Goal: Task Accomplishment & Management: Manage account settings

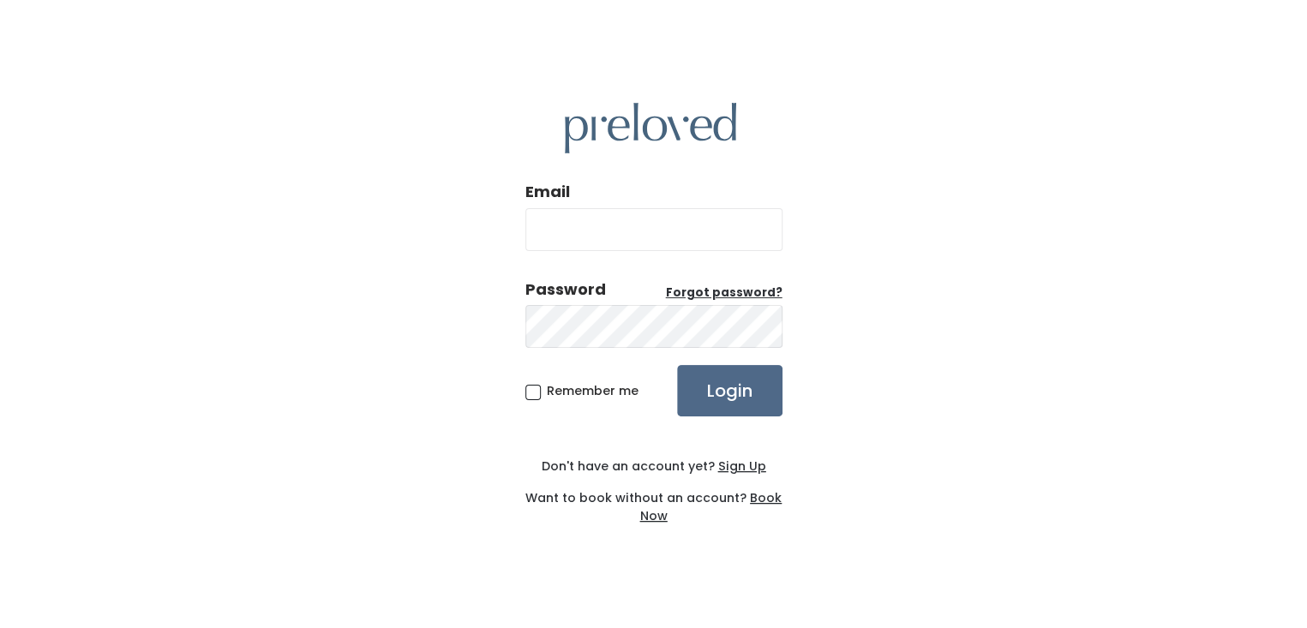
type input "info@avytadesigns.com"
drag, startPoint x: 530, startPoint y: 394, endPoint x: 669, endPoint y: 392, distance: 138.8
click at [547, 393] on span "Remember me" at bounding box center [593, 390] width 92 height 17
click at [547, 393] on input "Remember me" at bounding box center [552, 387] width 11 height 11
checkbox input "true"
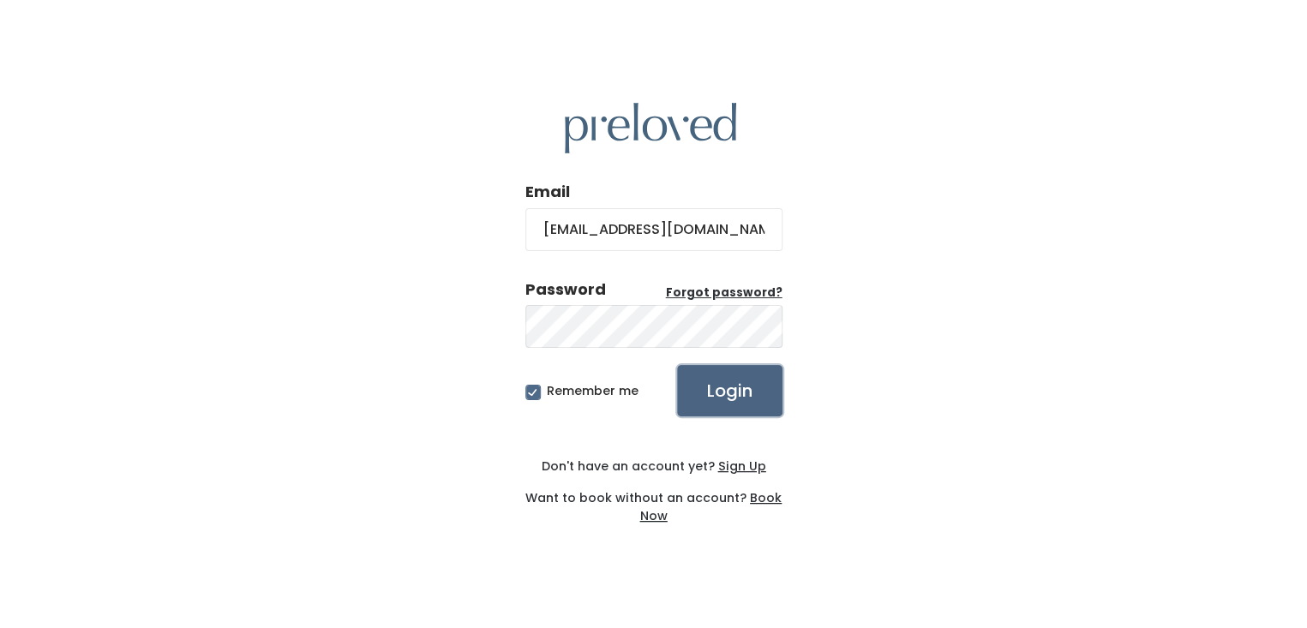
click at [739, 390] on input "Login" at bounding box center [729, 390] width 105 height 51
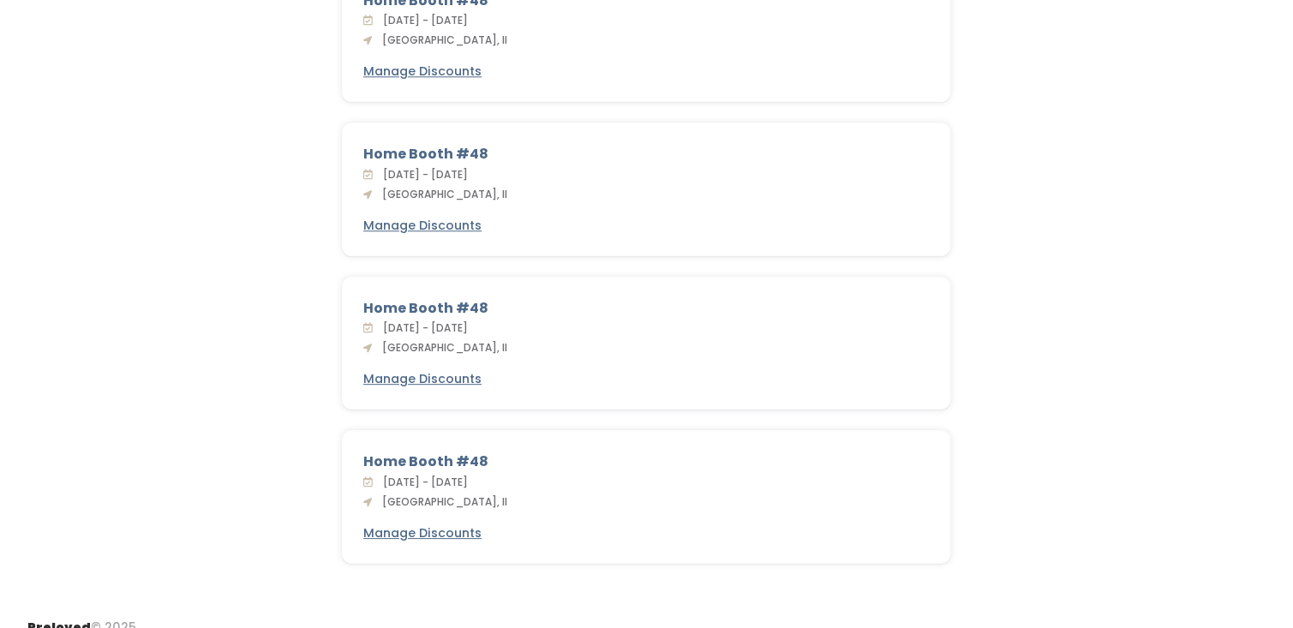
scroll to position [1646, 0]
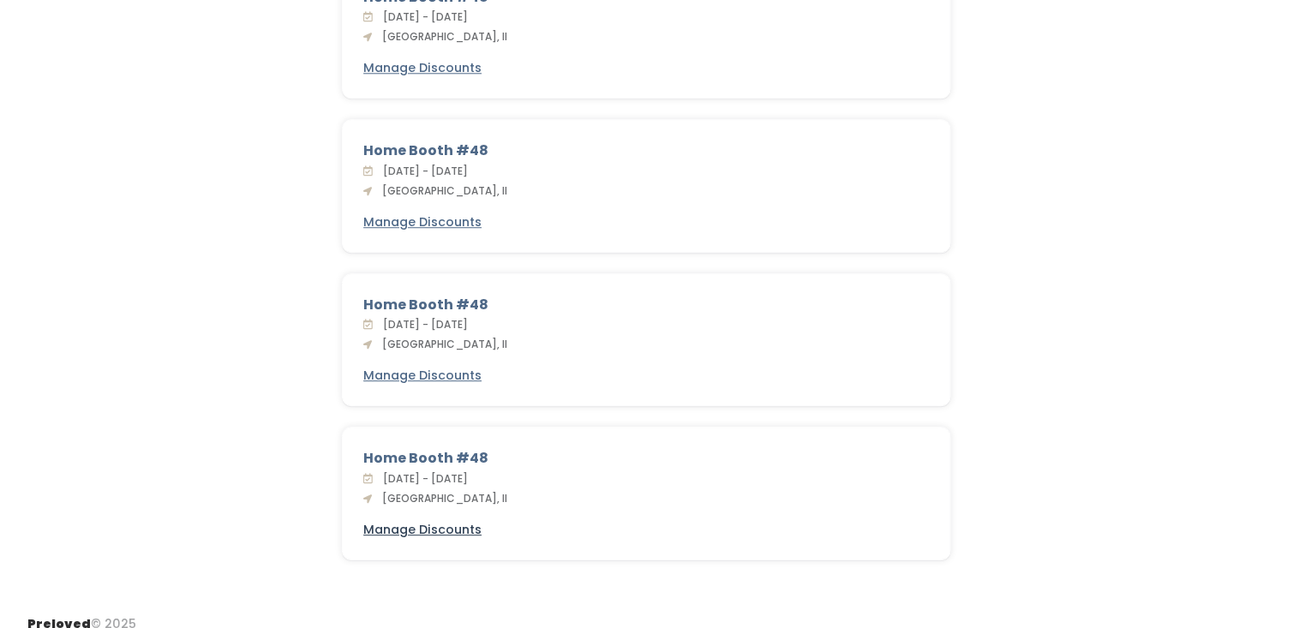
click at [409, 521] on u "Manage Discounts" at bounding box center [422, 529] width 118 height 17
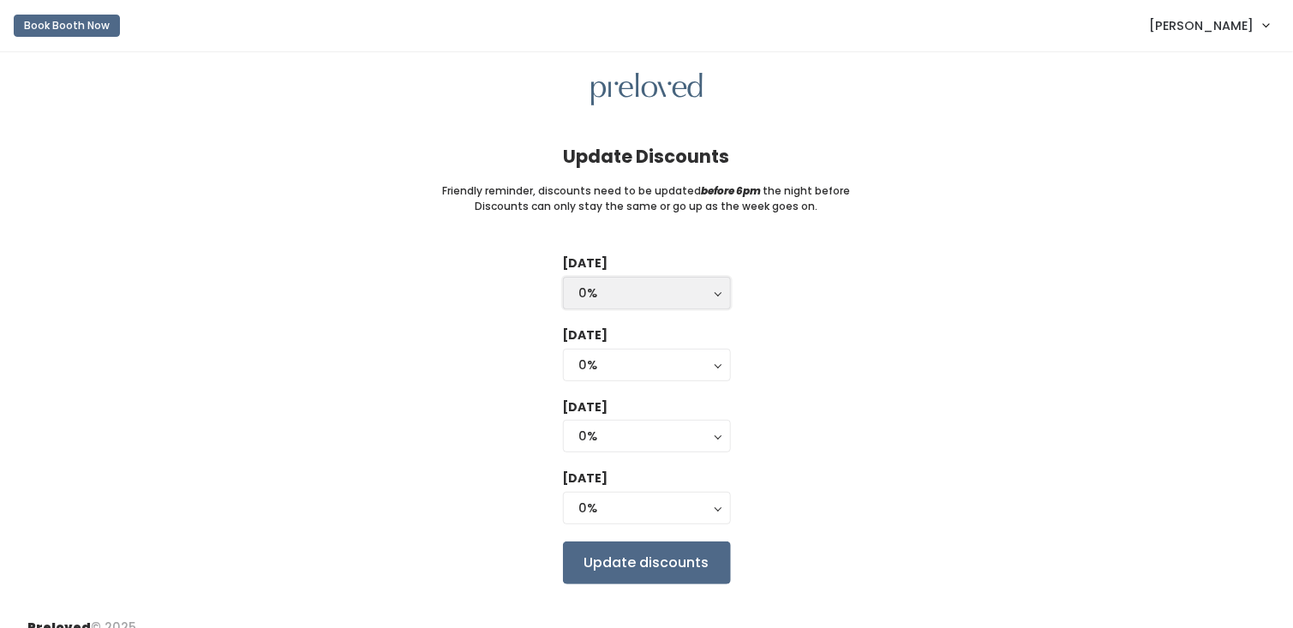
click at [620, 288] on div "0%" at bounding box center [646, 293] width 135 height 19
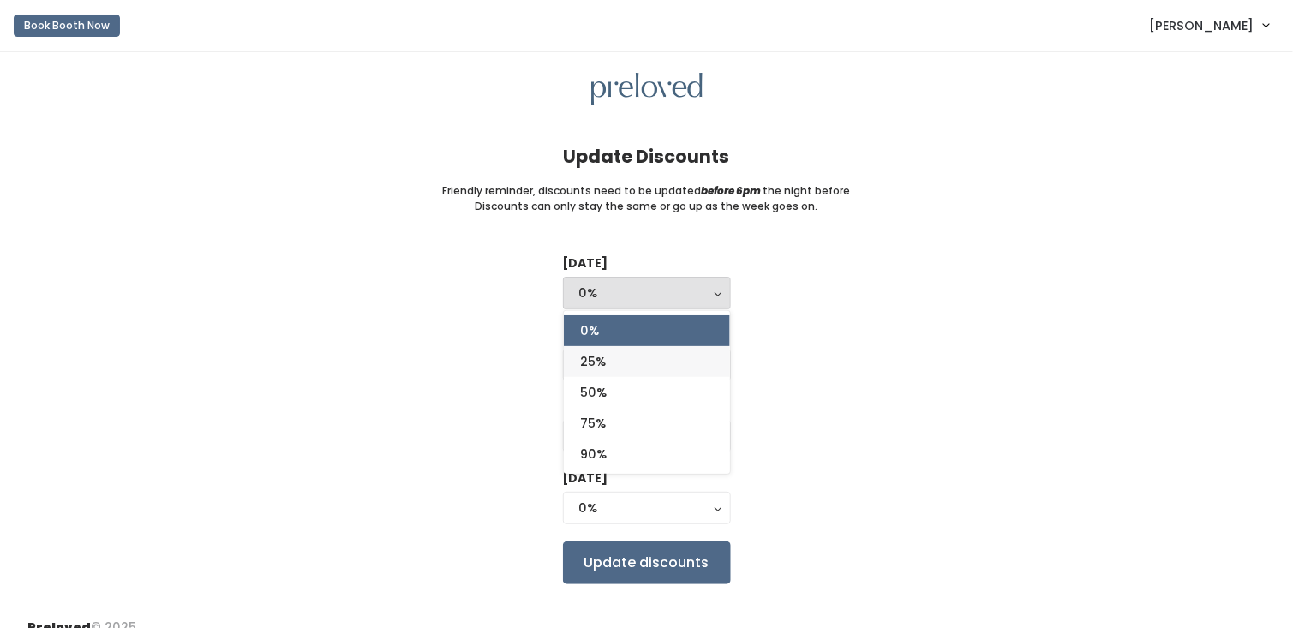
click at [591, 359] on span "25%" at bounding box center [594, 361] width 26 height 19
select select "25%"
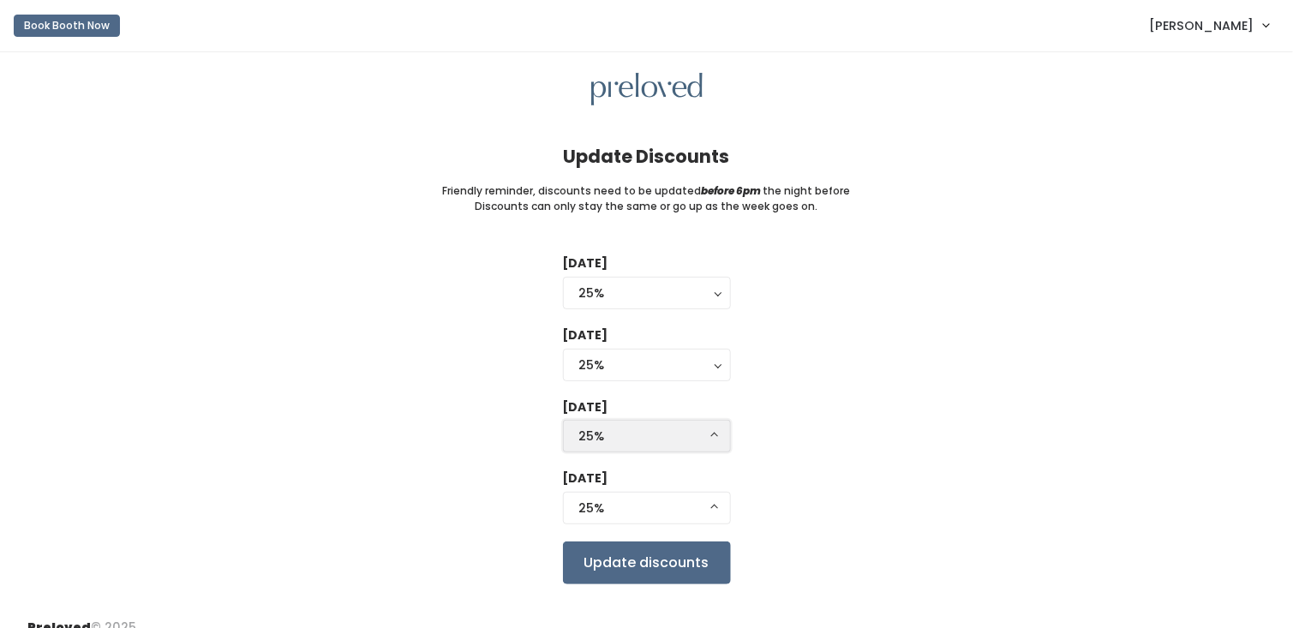
click at [639, 435] on div "25%" at bounding box center [646, 436] width 135 height 19
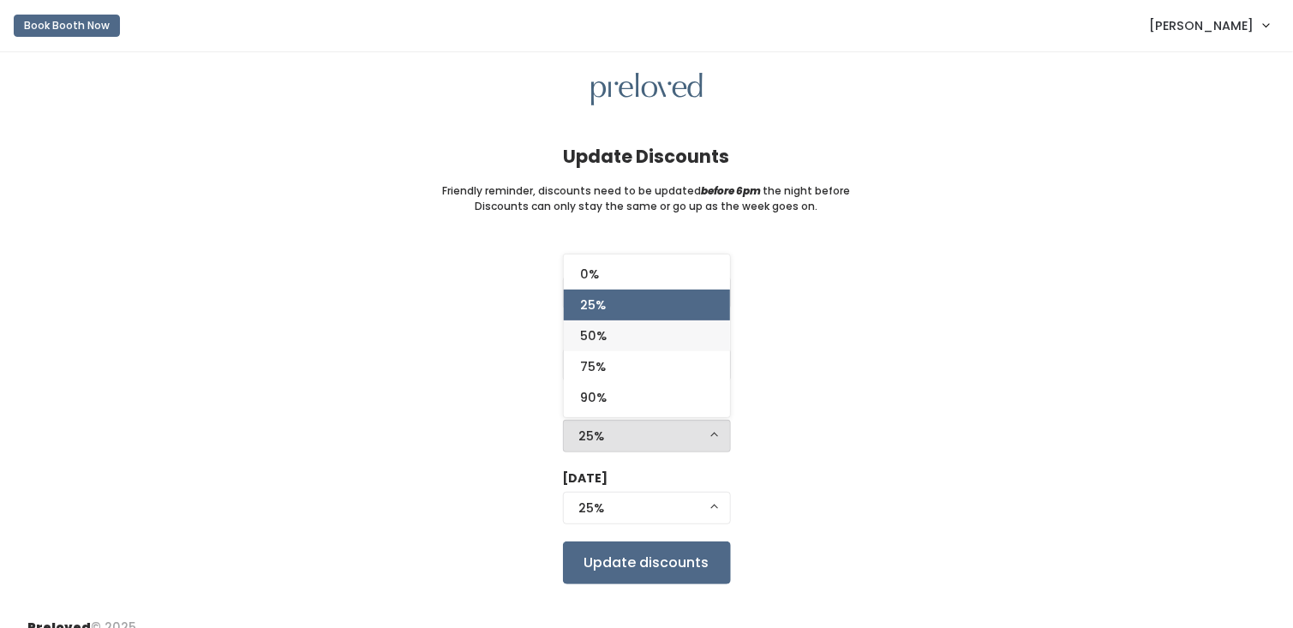
click at [592, 332] on span "50%" at bounding box center [594, 335] width 27 height 19
select select "50%"
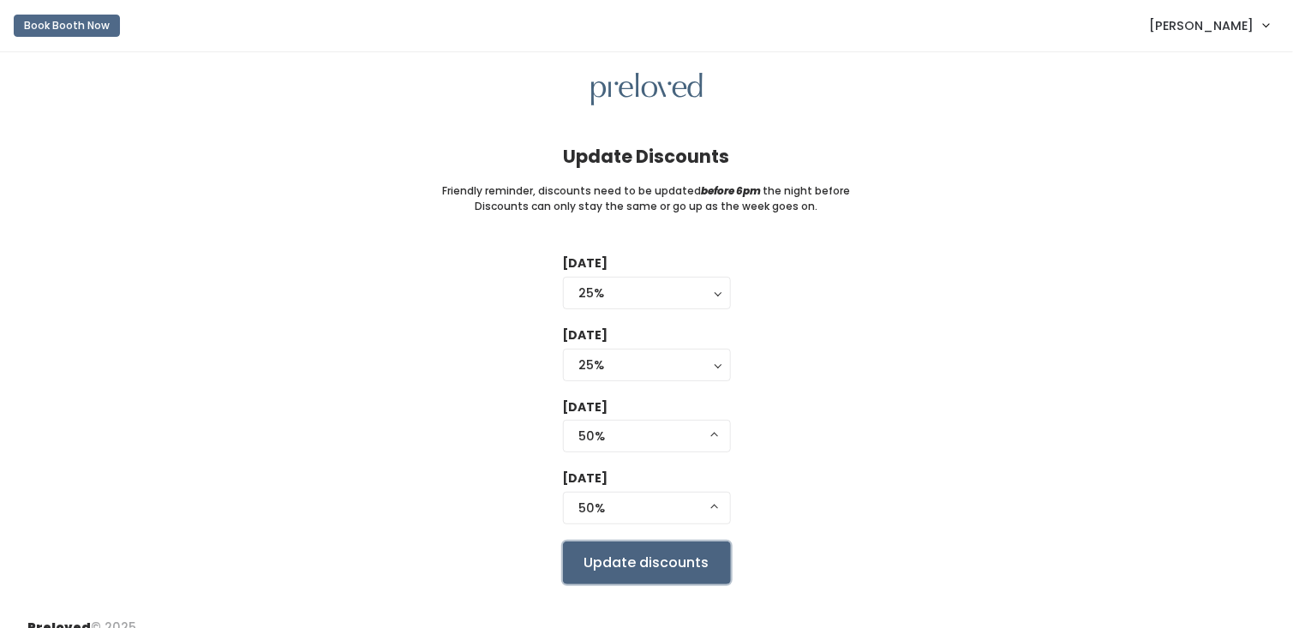
click at [643, 563] on input "Update discounts" at bounding box center [647, 563] width 168 height 43
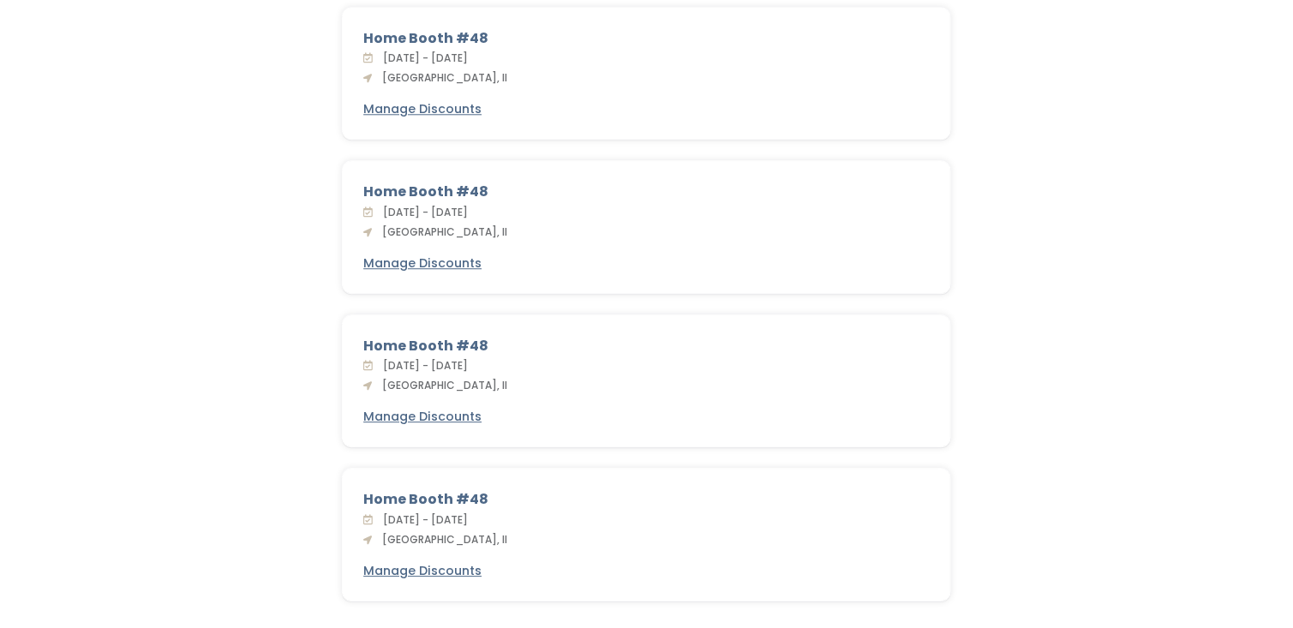
scroll to position [1646, 0]
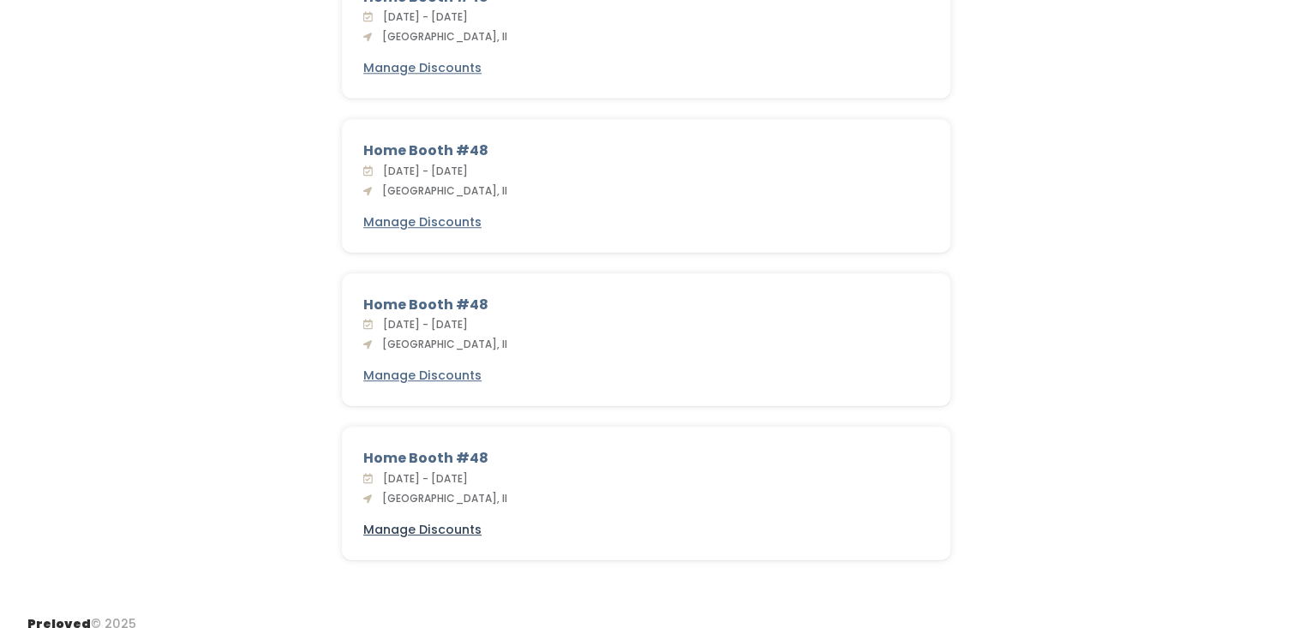
click at [440, 521] on u "Manage Discounts" at bounding box center [422, 529] width 118 height 17
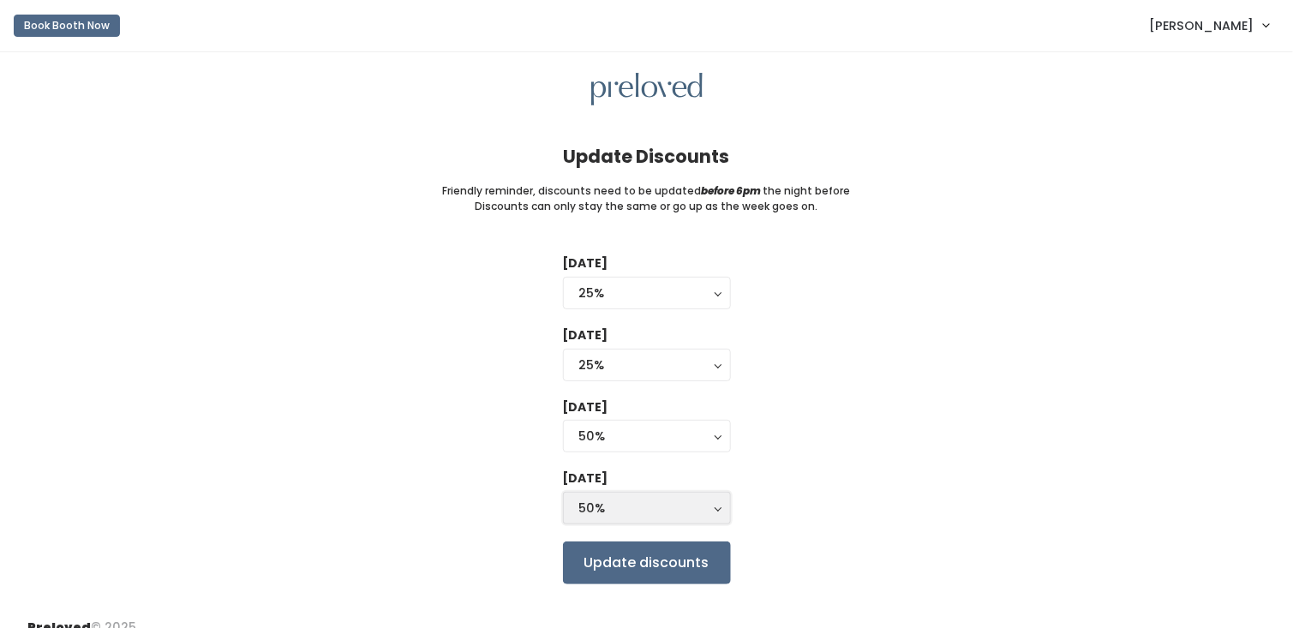
click at [708, 508] on div "50%" at bounding box center [646, 508] width 135 height 19
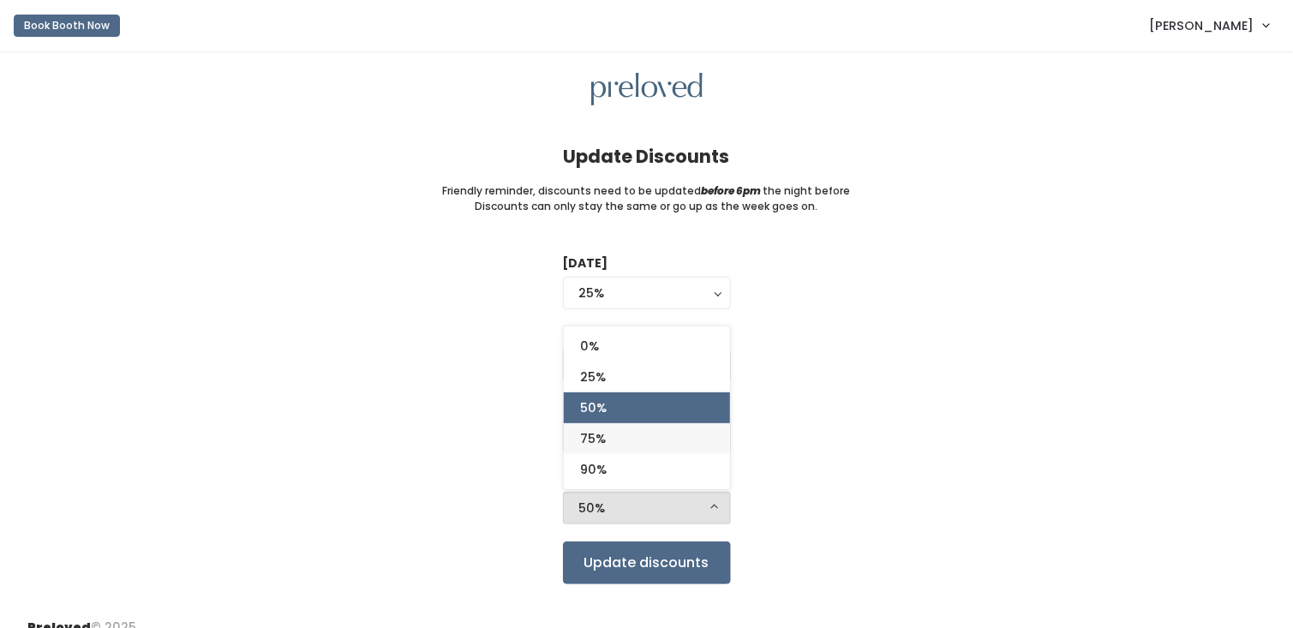
click at [600, 434] on span "75%" at bounding box center [594, 438] width 26 height 19
select select "75%"
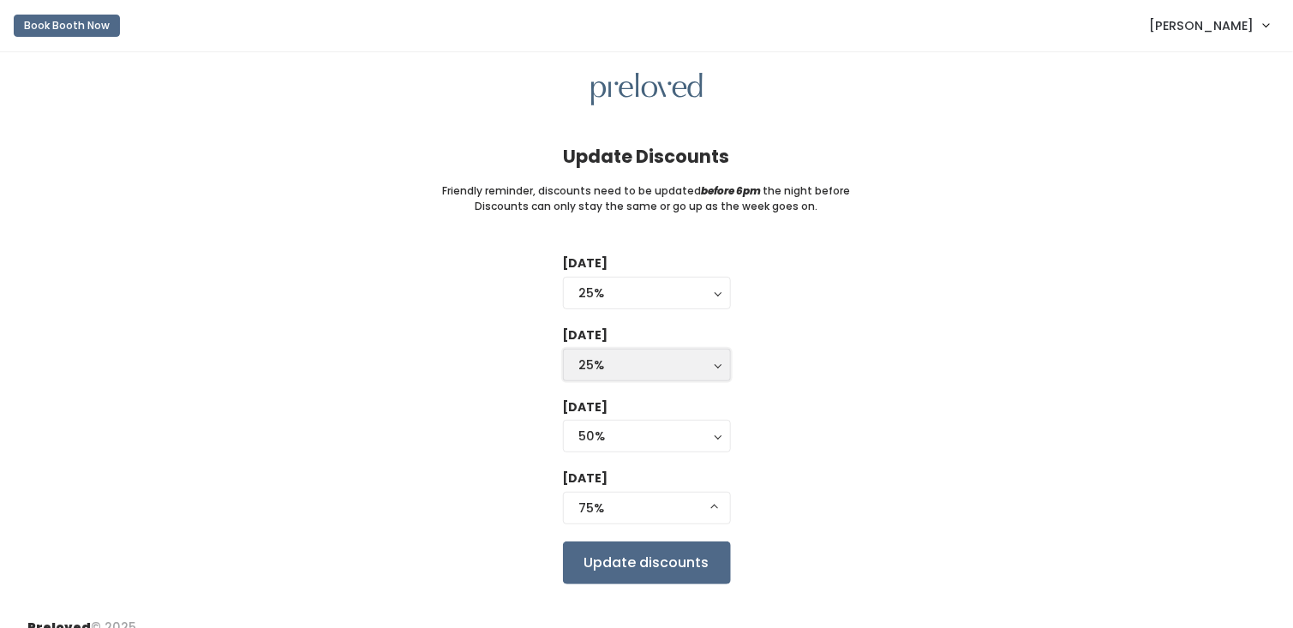
click at [679, 360] on div "25%" at bounding box center [646, 365] width 135 height 19
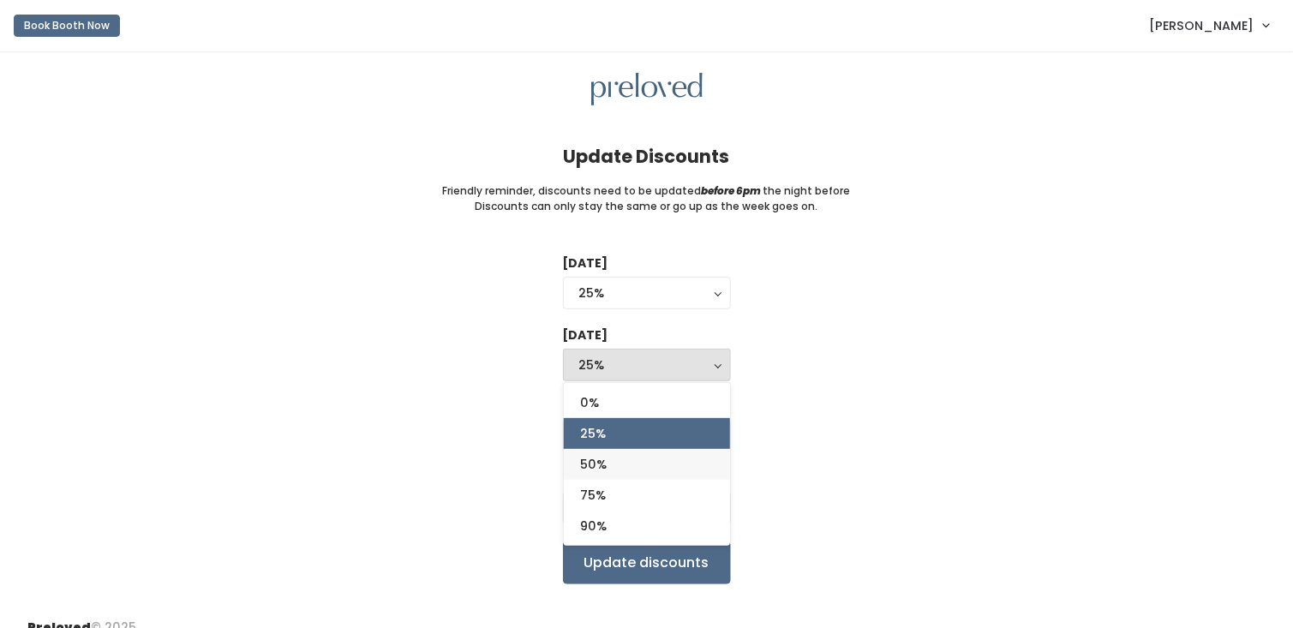
click at [596, 463] on span "50%" at bounding box center [594, 464] width 27 height 19
select select "50%"
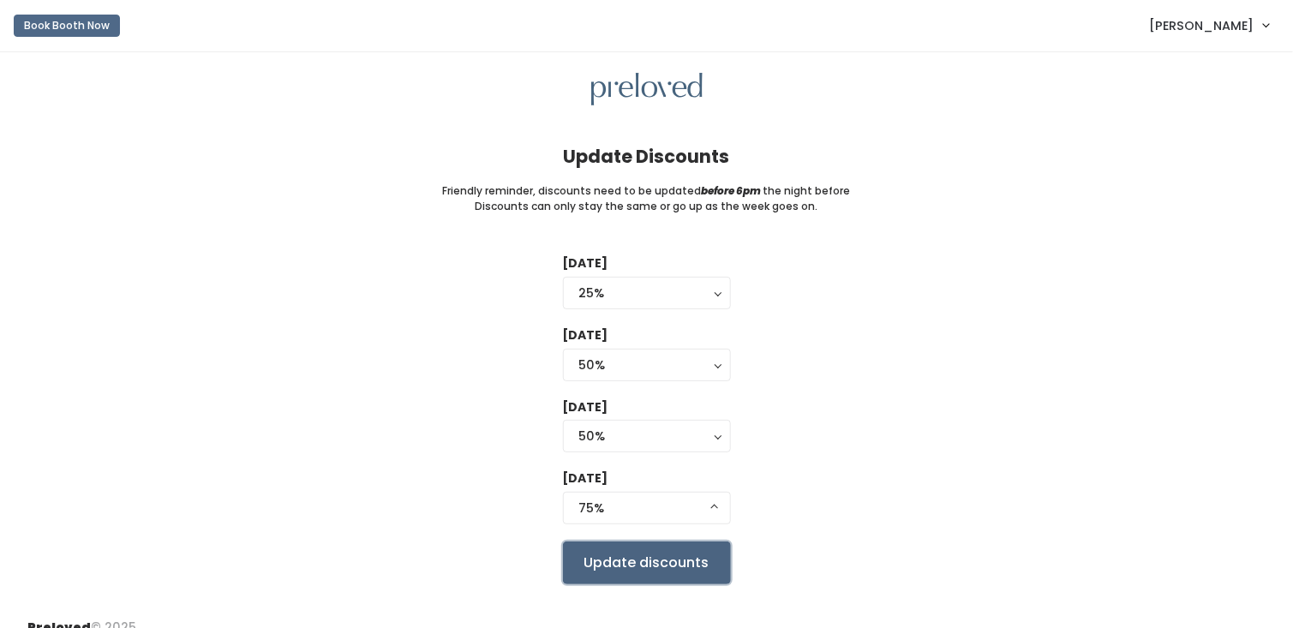
click at [646, 552] on input "Update discounts" at bounding box center [647, 563] width 168 height 43
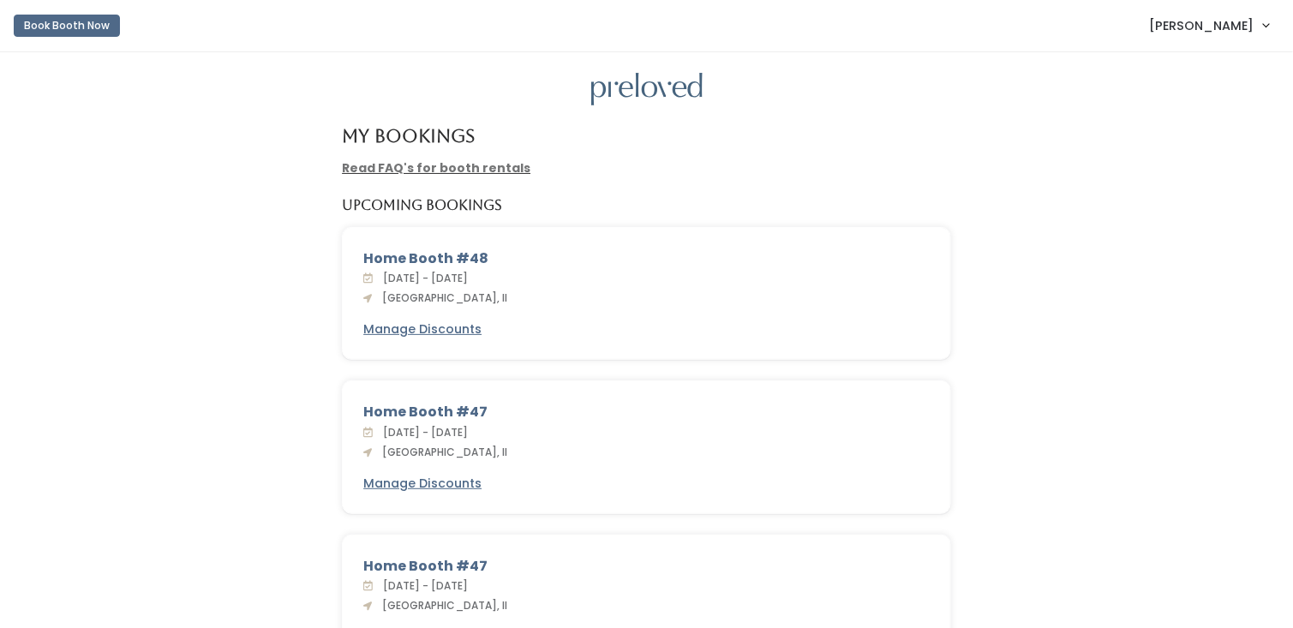
click at [1239, 28] on span "[PERSON_NAME]" at bounding box center [1202, 25] width 105 height 19
click at [1213, 67] on link "My bookings" at bounding box center [1208, 67] width 153 height 31
click at [499, 169] on link "Read FAQ's for booth rentals" at bounding box center [436, 167] width 189 height 17
